Goal: Information Seeking & Learning: Understand process/instructions

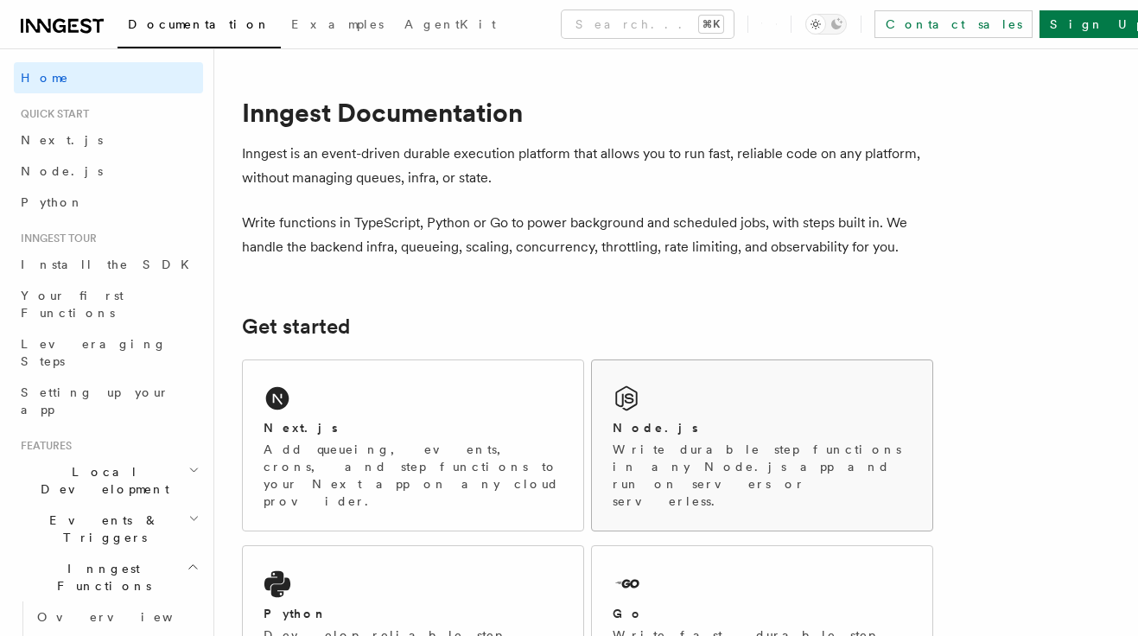
click at [748, 409] on div "Node.js Write durable step functions in any Node.js app and run on servers or s…" at bounding box center [762, 445] width 340 height 170
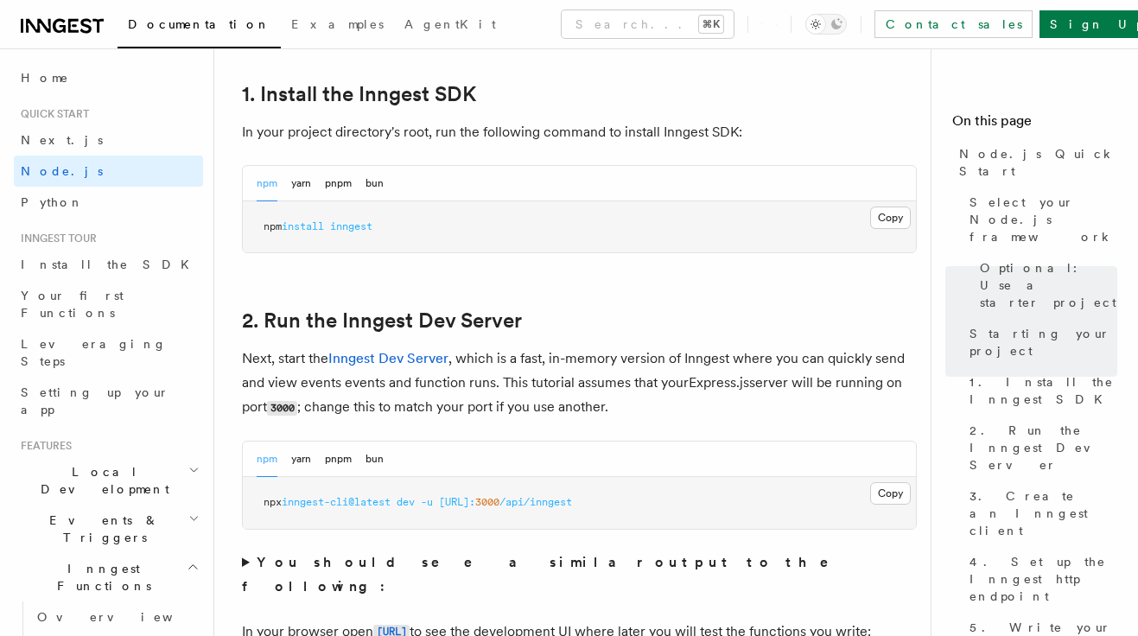
scroll to position [1171, 0]
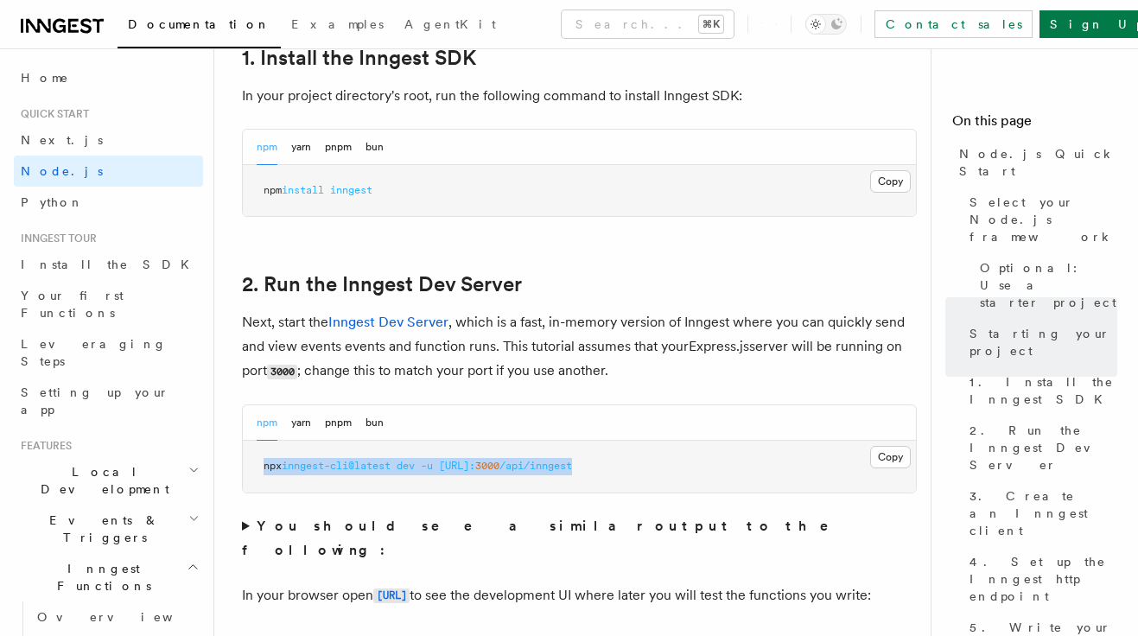
drag, startPoint x: 266, startPoint y: 467, endPoint x: 731, endPoint y: 476, distance: 465.0
click at [731, 476] on pre "npx inngest-cli@latest dev -u http://localhost: 3000 /api/inngest" at bounding box center [579, 467] width 673 height 52
copy span "npx inngest-cli@latest dev -u http://localhost: 3000 /api/inngest"
click at [878, 175] on button "Copy Copied" at bounding box center [890, 181] width 41 height 22
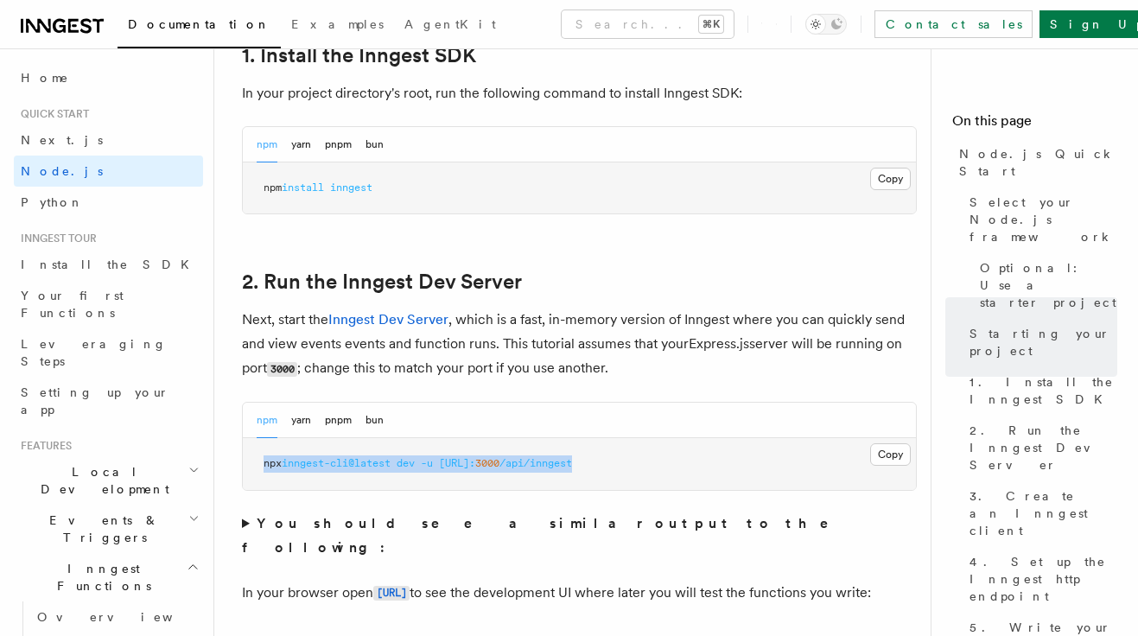
scroll to position [1174, 0]
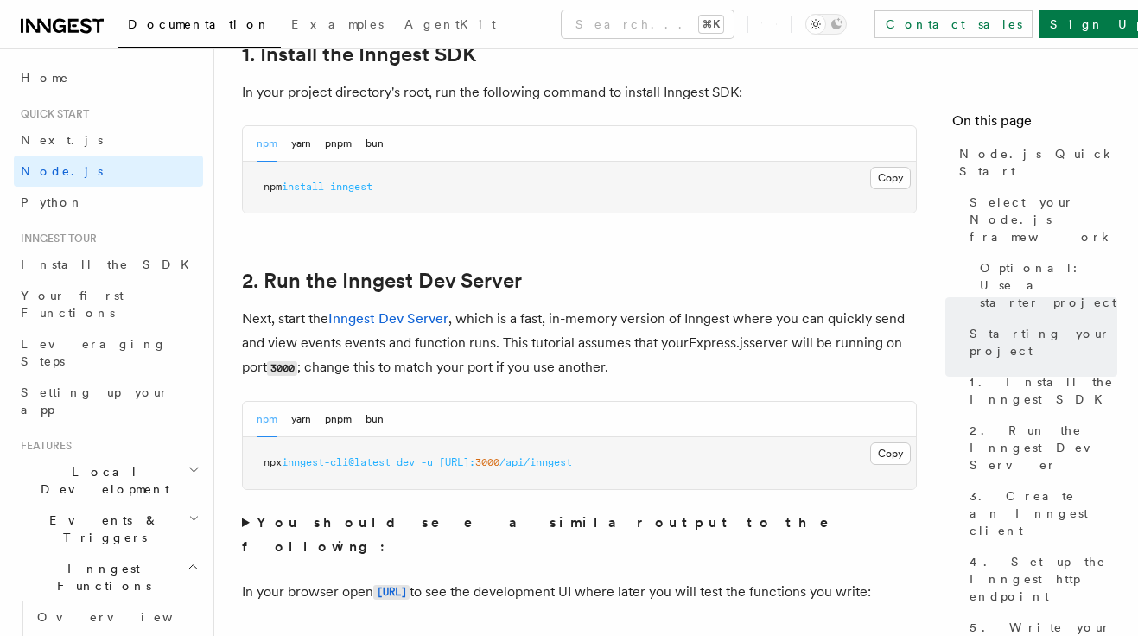
click at [716, 452] on pre "npx inngest-cli@latest dev -u http://localhost: 3000 /api/inngest" at bounding box center [579, 463] width 673 height 52
click at [887, 452] on button "Copy Copied" at bounding box center [890, 453] width 41 height 22
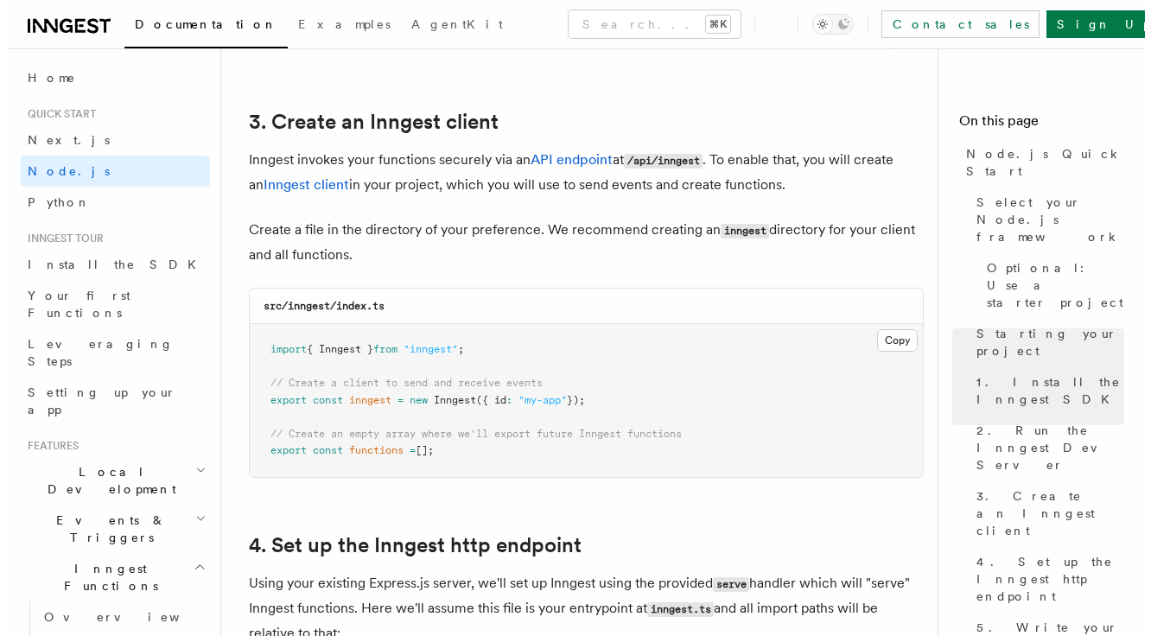
scroll to position [2227, 0]
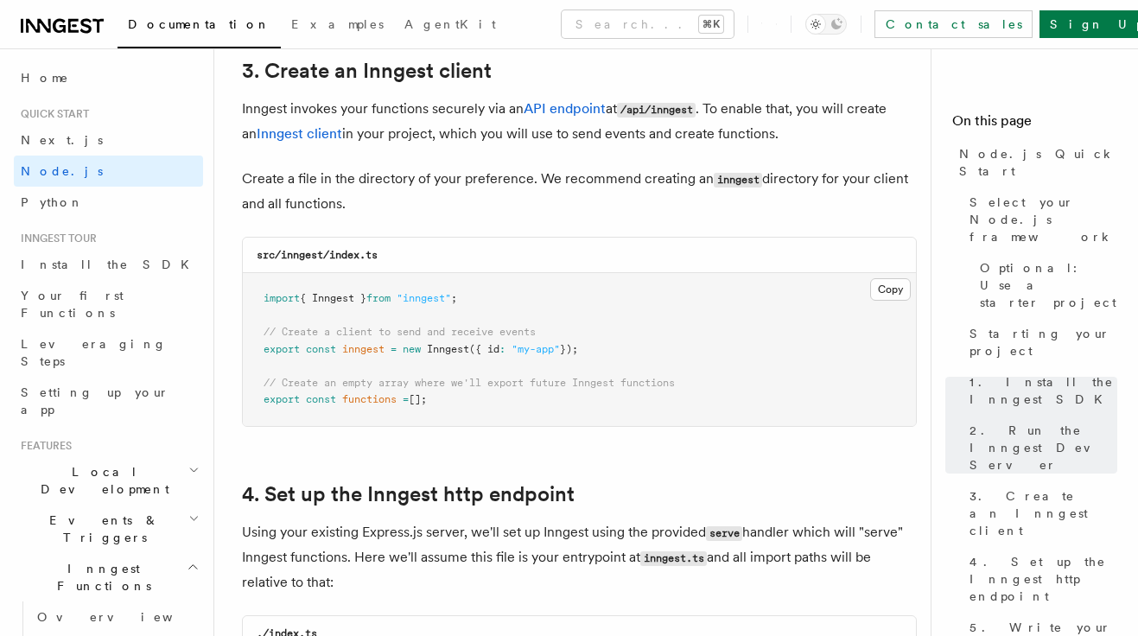
drag, startPoint x: 448, startPoint y: 398, endPoint x: 227, endPoint y: 276, distance: 252.2
copy code "import { Inngest } from "inngest" ; // Create a client to send and receive even…"
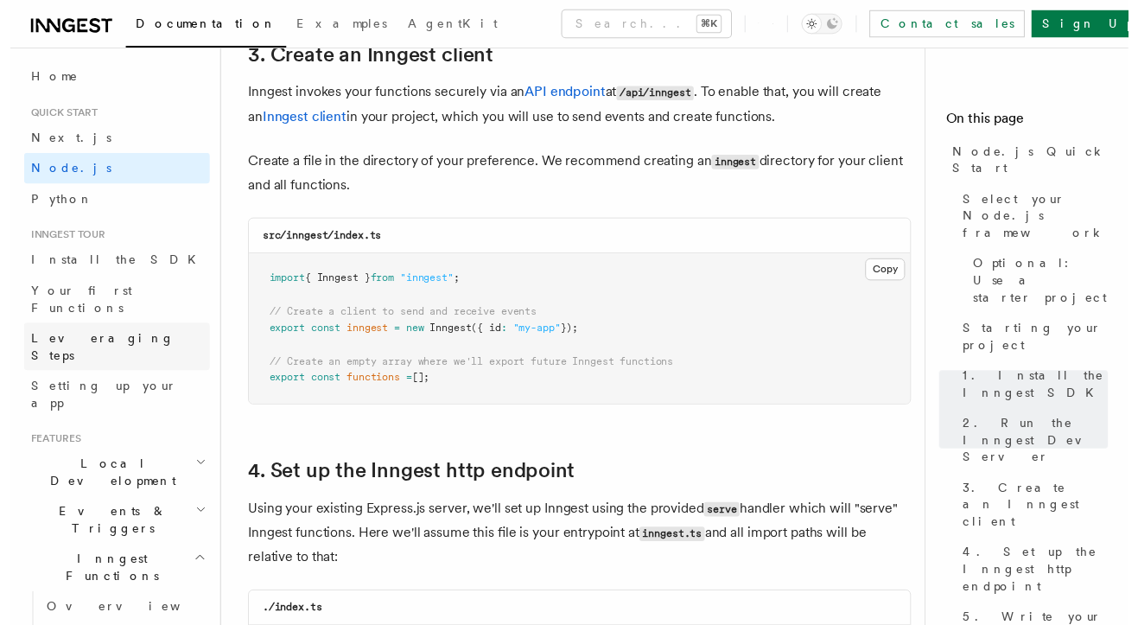
scroll to position [2243, 0]
